Goal: Task Accomplishment & Management: Manage account settings

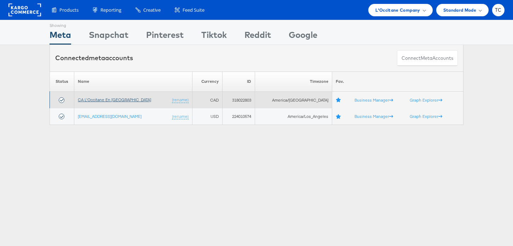
click at [89, 100] on link "CA L'Occitane En [GEOGRAPHIC_DATA]" at bounding box center [114, 99] width 73 height 5
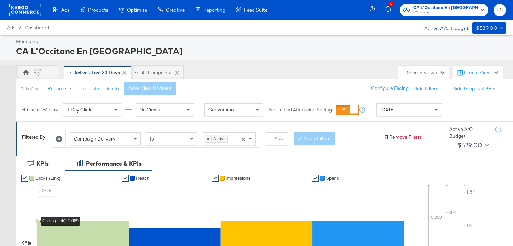
scroll to position [275, 0]
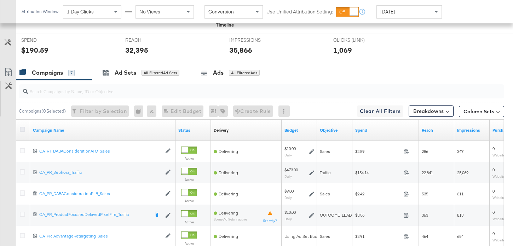
click at [23, 129] on icon at bounding box center [22, 129] width 5 height 5
click at [0, 0] on input "checkbox" at bounding box center [0, 0] width 0 height 0
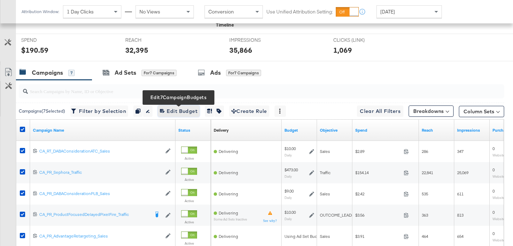
click at [171, 107] on span "Edit 7 Campaign Budgets Edit Budget" at bounding box center [178, 111] width 37 height 9
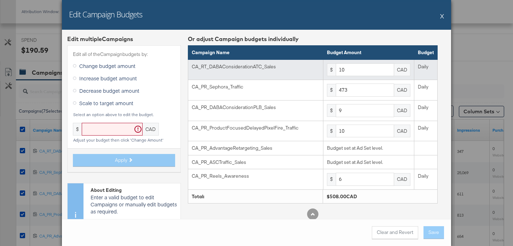
click at [364, 63] on td "$ 10 CAD" at bounding box center [368, 69] width 91 height 21
click at [364, 70] on input "10" at bounding box center [364, 69] width 58 height 13
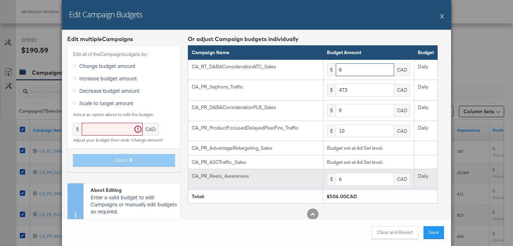
type input "8"
click at [362, 182] on input "6" at bounding box center [364, 179] width 58 height 13
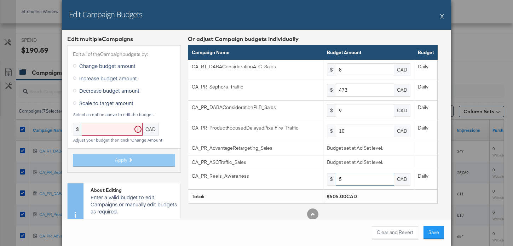
type input "5"
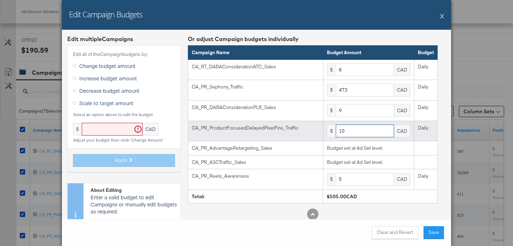
click at [357, 137] on input "10" at bounding box center [364, 130] width 58 height 13
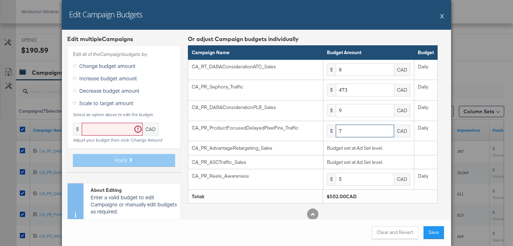
type input "7"
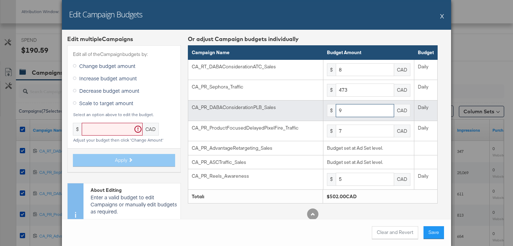
click at [354, 113] on input "9" at bounding box center [364, 110] width 58 height 13
type input "8"
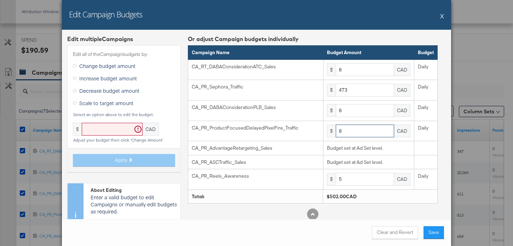
type input "8"
click at [377, 204] on div "Or adjust Campaign budgets individually Campaign Name Budget Amount Budget CA_R…" at bounding box center [313, 143] width 250 height 216
click at [441, 233] on button "Save" at bounding box center [433, 232] width 21 height 13
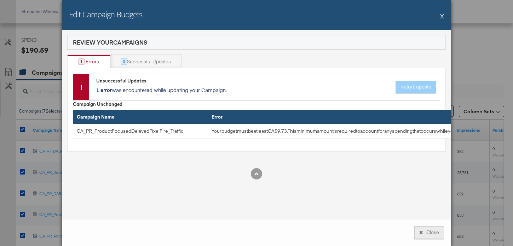
click at [436, 233] on button "Close" at bounding box center [429, 232] width 30 height 13
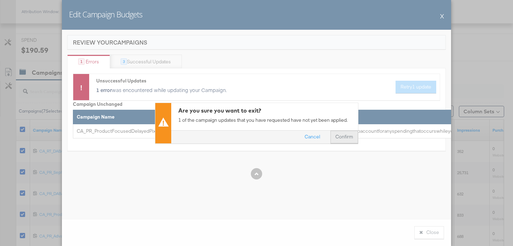
click at [342, 141] on button "Confirm" at bounding box center [344, 136] width 28 height 13
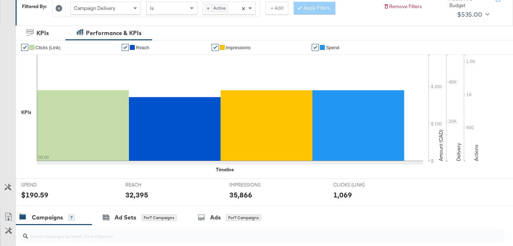
scroll to position [0, 0]
